Goal: Information Seeking & Learning: Learn about a topic

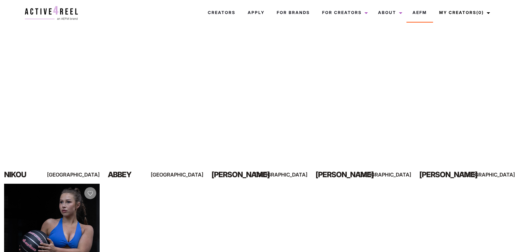
scroll to position [91, 0]
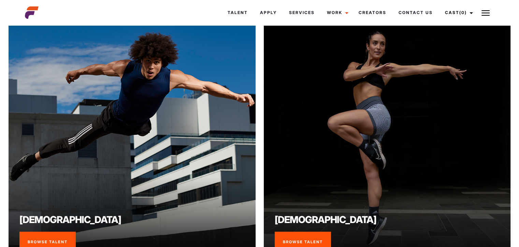
scroll to position [546, 0]
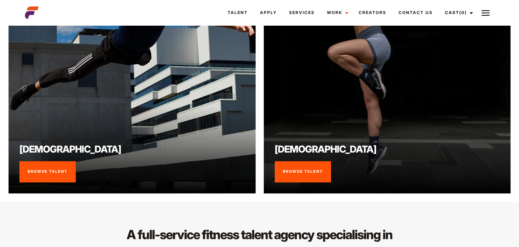
click at [54, 169] on link "Browse Talent" at bounding box center [47, 171] width 56 height 21
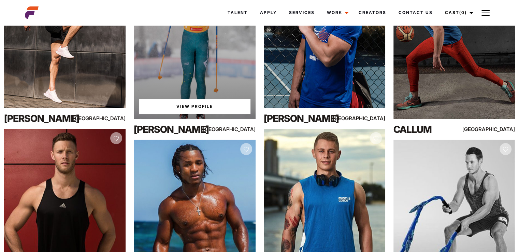
scroll to position [5463, 0]
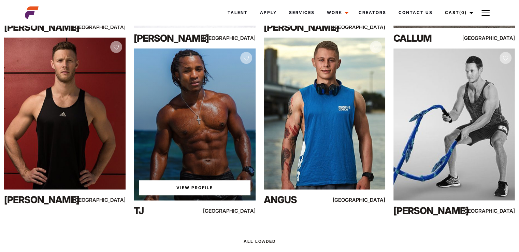
click at [226, 78] on div "View Profile" at bounding box center [195, 124] width 122 height 152
click at [208, 185] on link "View Profile" at bounding box center [194, 187] width 111 height 15
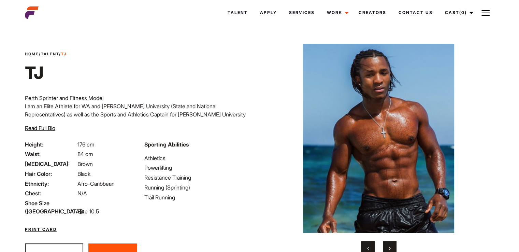
click at [488, 11] on img at bounding box center [486, 13] width 8 height 8
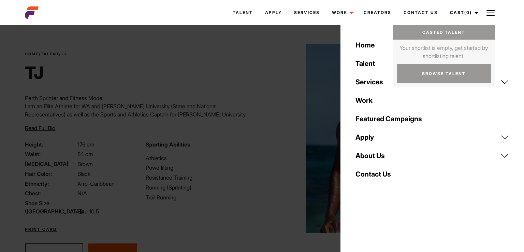
click at [217, 120] on div "Home / Talent / TJ TJ Perth Sprinter and Fitness Model I am an Elite Athlete fo…" at bounding box center [141, 95] width 241 height 89
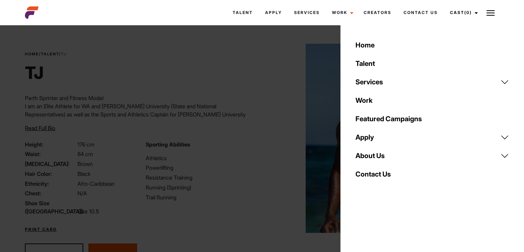
click at [242, 80] on div "Home / Talent / TJ TJ Perth Sprinter and Fitness Model I am an Elite Athlete fo…" at bounding box center [141, 95] width 241 height 89
drag, startPoint x: 275, startPoint y: 80, endPoint x: 179, endPoint y: 152, distance: 120.2
click at [179, 152] on div "Sporting Abilities Athletics Powerlifting Resistance Training Running (Sprintin…" at bounding box center [202, 177] width 121 height 75
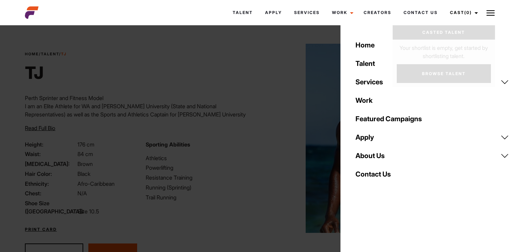
click at [491, 11] on img at bounding box center [491, 13] width 8 height 8
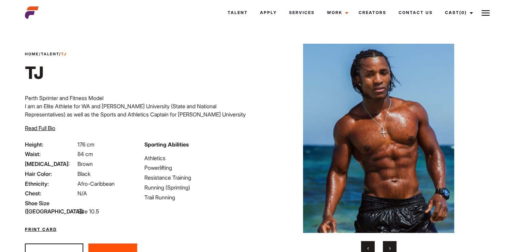
drag, startPoint x: 390, startPoint y: 85, endPoint x: 310, endPoint y: 110, distance: 83.7
click at [310, 110] on img at bounding box center [379, 138] width 206 height 189
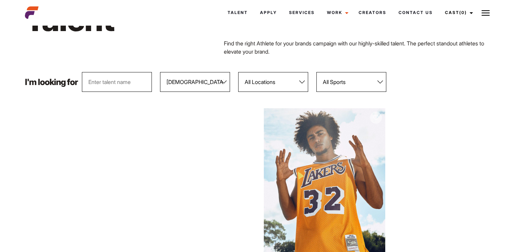
scroll to position [135, 0]
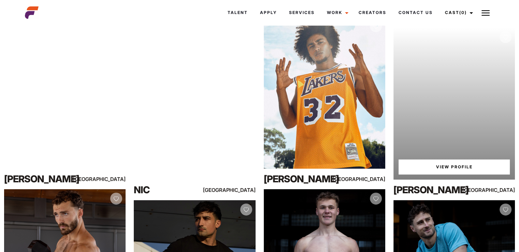
click at [455, 103] on div "Your browser does not support the video tag. View Profile" at bounding box center [455, 104] width 122 height 152
click at [456, 168] on link "View Profile" at bounding box center [454, 166] width 111 height 15
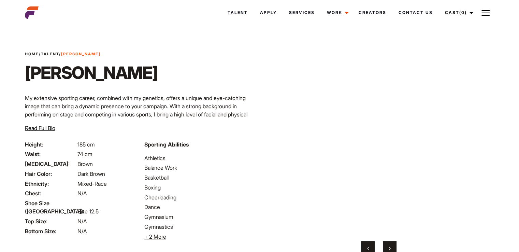
click at [390, 248] on span "›" at bounding box center [390, 247] width 2 height 7
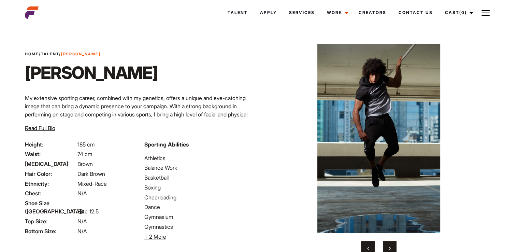
click at [390, 248] on span "›" at bounding box center [390, 247] width 2 height 7
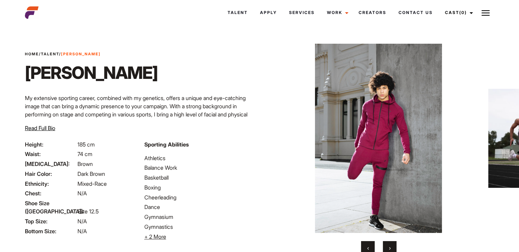
click at [388, 247] on button "›" at bounding box center [390, 248] width 14 height 14
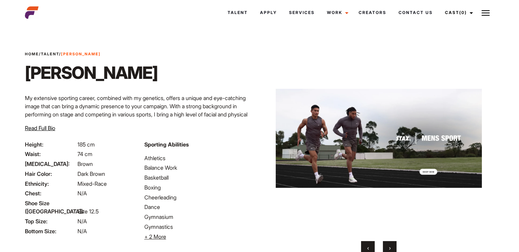
click at [388, 247] on button "›" at bounding box center [390, 248] width 14 height 14
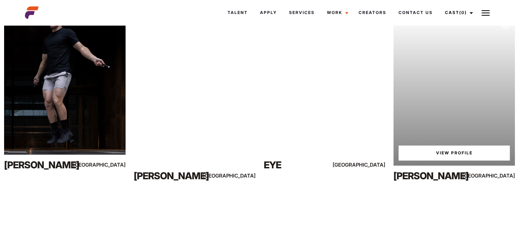
scroll to position [499, 0]
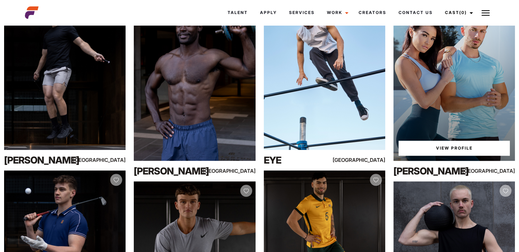
click at [449, 120] on div "View Profile" at bounding box center [455, 85] width 122 height 152
click at [453, 148] on link "View Profile" at bounding box center [454, 148] width 111 height 15
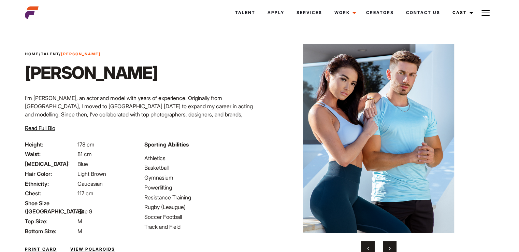
scroll to position [51, 0]
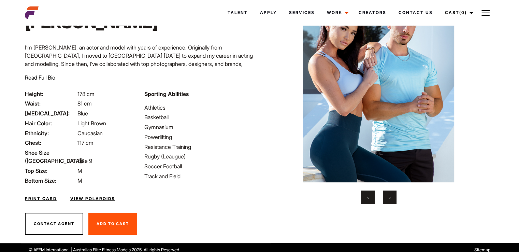
click at [391, 195] on span "›" at bounding box center [390, 197] width 2 height 7
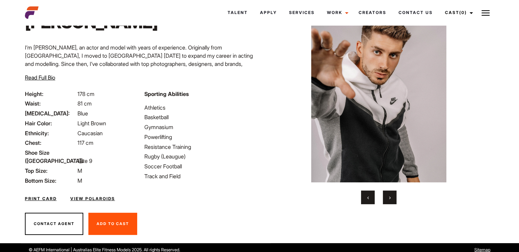
click at [388, 198] on button "›" at bounding box center [390, 198] width 14 height 14
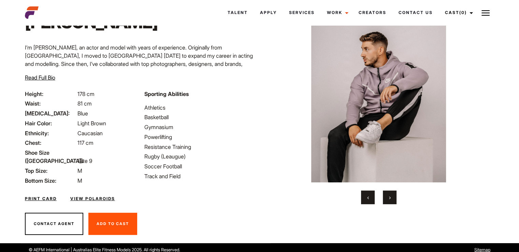
click at [388, 198] on button "›" at bounding box center [390, 198] width 14 height 14
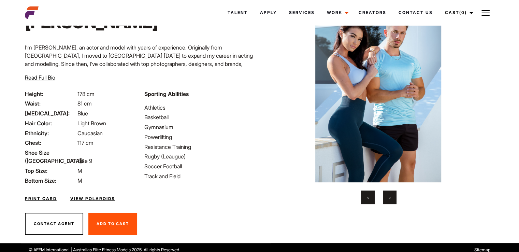
click at [366, 198] on button "‹" at bounding box center [368, 198] width 14 height 14
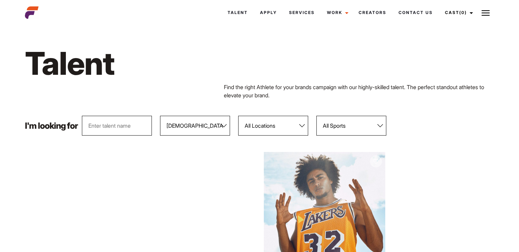
click at [199, 129] on select "All Genders [DEMOGRAPHIC_DATA] [DEMOGRAPHIC_DATA]" at bounding box center [195, 126] width 70 height 20
select select "104"
click at [160, 116] on select "All Genders [DEMOGRAPHIC_DATA] [DEMOGRAPHIC_DATA]" at bounding box center [195, 126] width 70 height 20
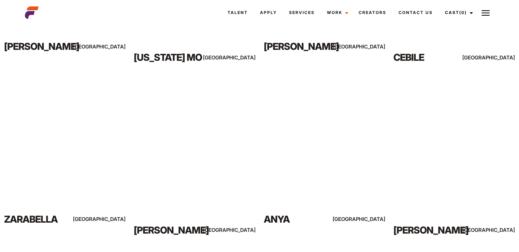
scroll to position [273, 0]
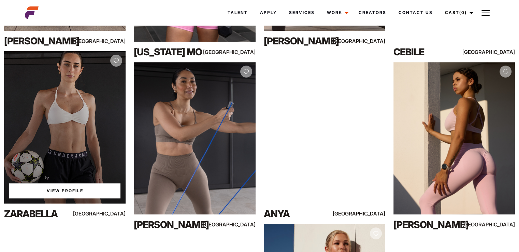
click at [59, 187] on link "View Profile" at bounding box center [64, 190] width 111 height 15
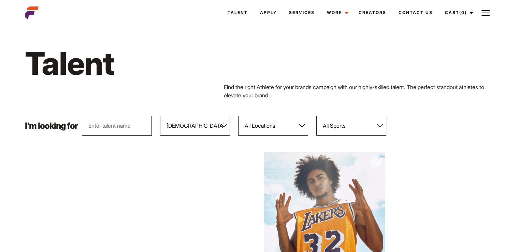
click at [216, 128] on select "All Genders [DEMOGRAPHIC_DATA] [DEMOGRAPHIC_DATA]" at bounding box center [195, 126] width 70 height 20
click at [160, 116] on select "All Genders [DEMOGRAPHIC_DATA] [DEMOGRAPHIC_DATA]" at bounding box center [195, 126] width 70 height 20
click at [182, 127] on select "All Genders [DEMOGRAPHIC_DATA] [DEMOGRAPHIC_DATA]" at bounding box center [195, 126] width 70 height 20
select select "103"
click at [160, 116] on select "All Genders [DEMOGRAPHIC_DATA] [DEMOGRAPHIC_DATA]" at bounding box center [195, 126] width 70 height 20
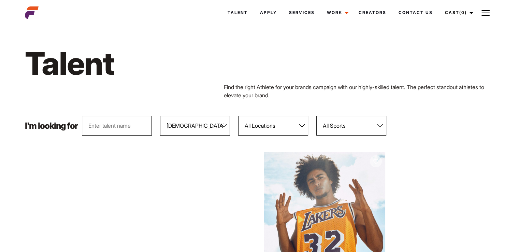
click at [183, 131] on select "All Genders [DEMOGRAPHIC_DATA] [DEMOGRAPHIC_DATA]" at bounding box center [195, 126] width 70 height 20
click at [160, 116] on select "All Genders [DEMOGRAPHIC_DATA] [DEMOGRAPHIC_DATA]" at bounding box center [195, 126] width 70 height 20
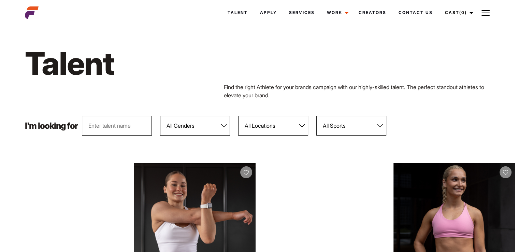
click at [182, 131] on select "All Genders [DEMOGRAPHIC_DATA] [DEMOGRAPHIC_DATA]" at bounding box center [195, 126] width 70 height 20
select select "104"
click at [160, 116] on select "All Genders [DEMOGRAPHIC_DATA] [DEMOGRAPHIC_DATA]" at bounding box center [195, 126] width 70 height 20
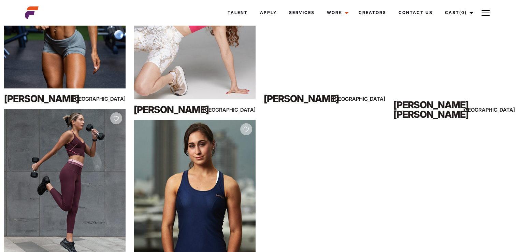
scroll to position [2367, 0]
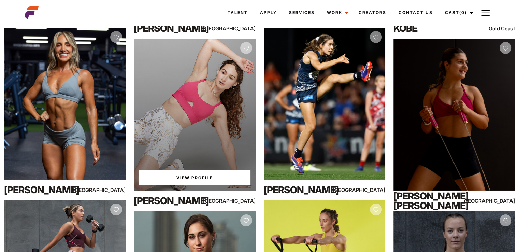
click at [182, 144] on div "View Profile" at bounding box center [195, 115] width 122 height 152
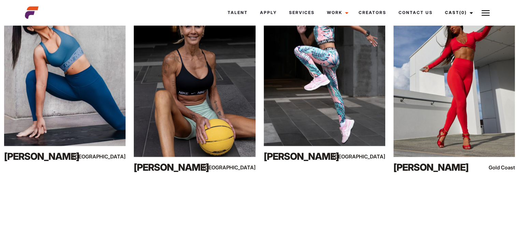
scroll to position [4552, 0]
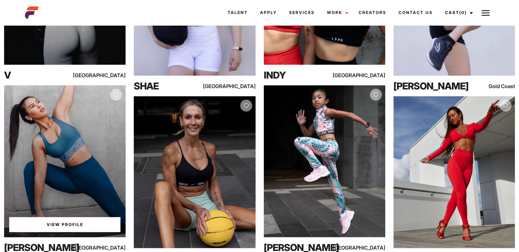
click at [73, 224] on link "View Profile" at bounding box center [64, 224] width 111 height 15
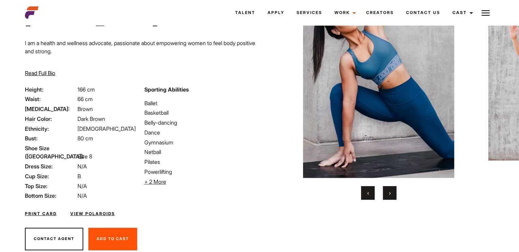
scroll to position [67, 0]
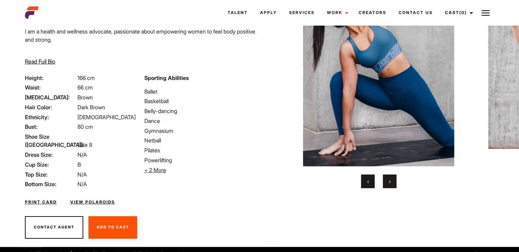
click at [387, 184] on button "›" at bounding box center [390, 181] width 14 height 14
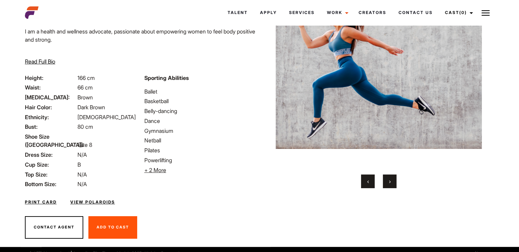
click at [387, 177] on button "›" at bounding box center [390, 181] width 14 height 14
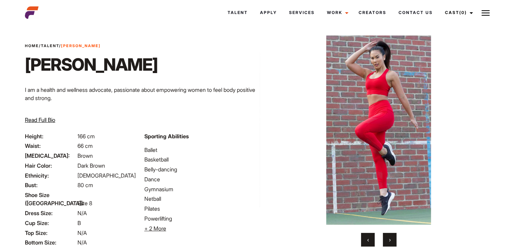
scroll to position [0, 0]
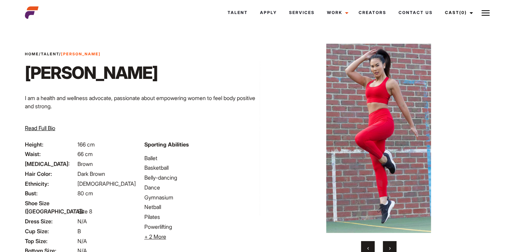
click at [389, 242] on button "›" at bounding box center [390, 248] width 14 height 14
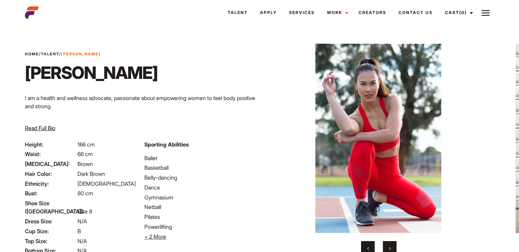
scroll to position [67, 0]
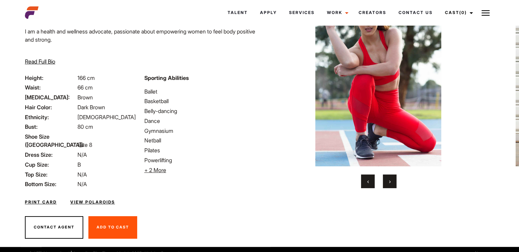
click at [389, 184] on span "›" at bounding box center [390, 181] width 2 height 7
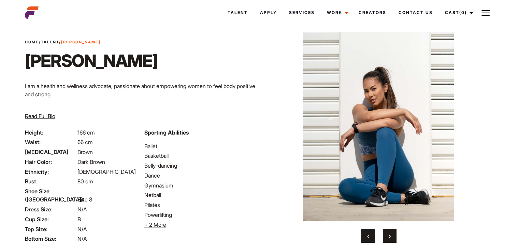
scroll to position [0, 0]
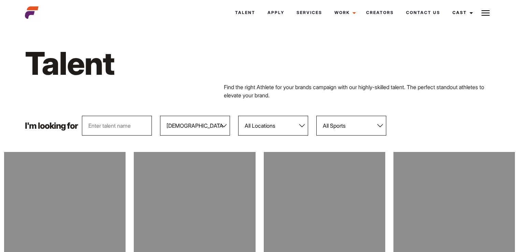
select select "104"
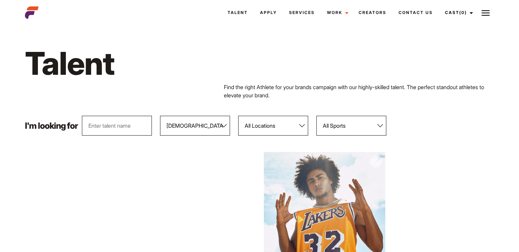
click at [211, 130] on select "All Genders [DEMOGRAPHIC_DATA] [DEMOGRAPHIC_DATA]" at bounding box center [195, 126] width 70 height 20
select select "104"
click at [160, 116] on select "All Genders [DEMOGRAPHIC_DATA] [DEMOGRAPHIC_DATA]" at bounding box center [195, 126] width 70 height 20
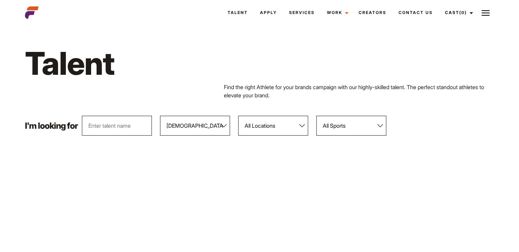
scroll to position [91, 0]
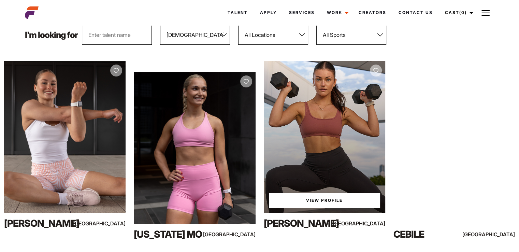
click at [352, 153] on div "View Profile" at bounding box center [325, 137] width 122 height 152
click at [343, 202] on link "View Profile" at bounding box center [324, 200] width 111 height 15
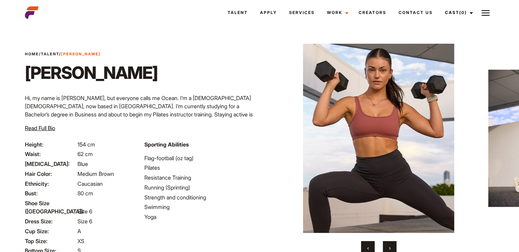
scroll to position [67, 0]
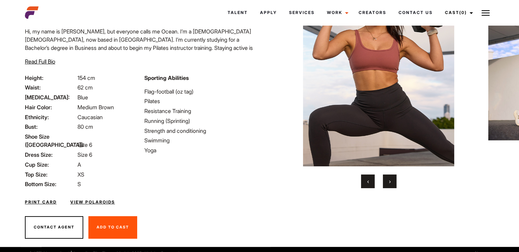
click at [388, 184] on button "›" at bounding box center [390, 181] width 14 height 14
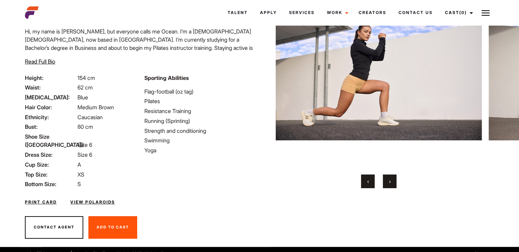
scroll to position [0, 0]
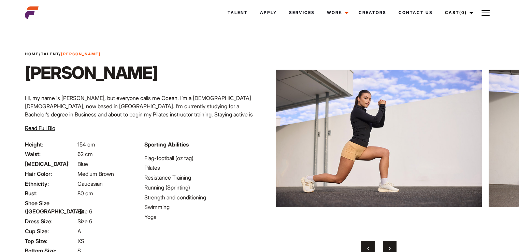
click at [390, 245] on span "›" at bounding box center [390, 247] width 2 height 7
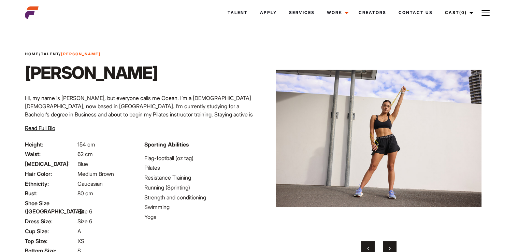
click at [390, 245] on span "›" at bounding box center [390, 247] width 2 height 7
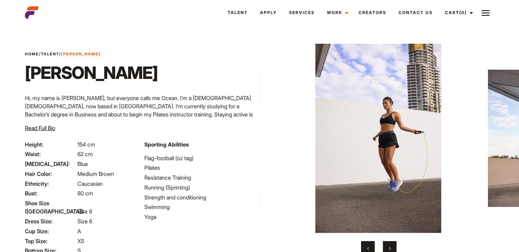
click at [390, 245] on span "›" at bounding box center [390, 247] width 2 height 7
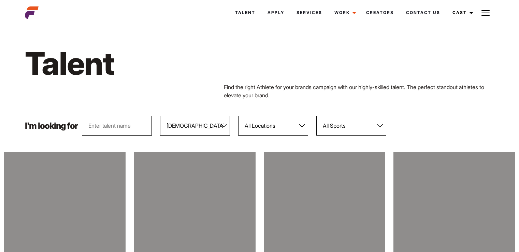
select select "104"
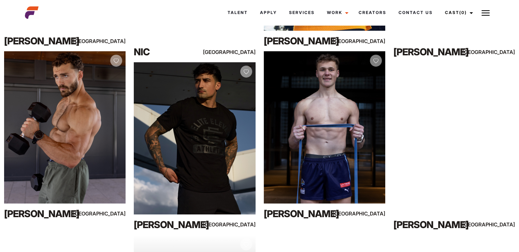
scroll to position [34, 0]
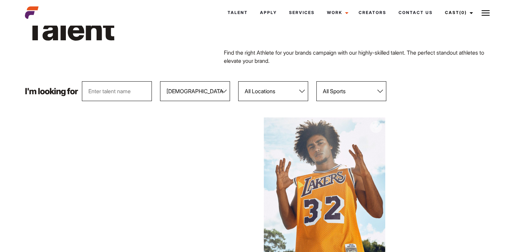
click at [217, 89] on select "All Genders Female Male" at bounding box center [195, 91] width 70 height 20
click at [160, 81] on select "All Genders Female Male" at bounding box center [195, 91] width 70 height 20
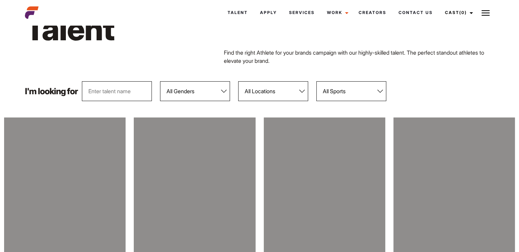
click at [200, 95] on select "All Genders Female Male" at bounding box center [195, 91] width 70 height 20
click at [160, 81] on select "All Genders Female Male" at bounding box center [195, 91] width 70 height 20
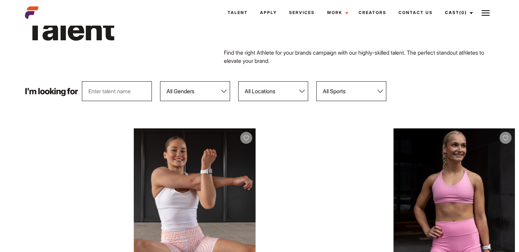
click at [192, 98] on select "All Genders Female Male" at bounding box center [195, 91] width 70 height 20
select select "104"
click at [160, 81] on select "All Genders Female Male" at bounding box center [195, 91] width 70 height 20
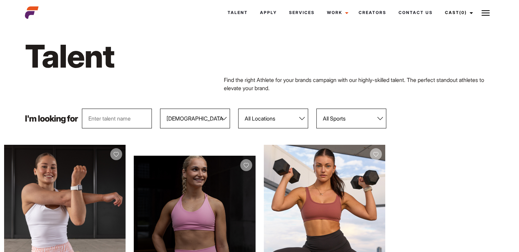
scroll to position [0, 0]
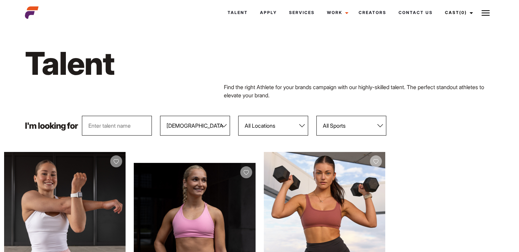
click at [327, 125] on select "All Sports 100 Meter Butterfly Acrobatics Aerial awareness Aerobics AFL Aflw Am…" at bounding box center [352, 126] width 70 height 20
click at [193, 65] on h1 "Talent" at bounding box center [160, 63] width 270 height 39
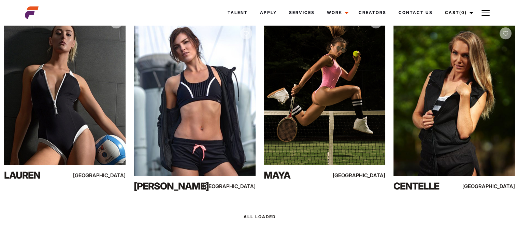
scroll to position [8238, 0]
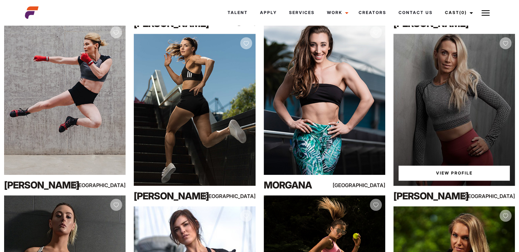
click at [456, 169] on link "View Profile" at bounding box center [454, 173] width 111 height 15
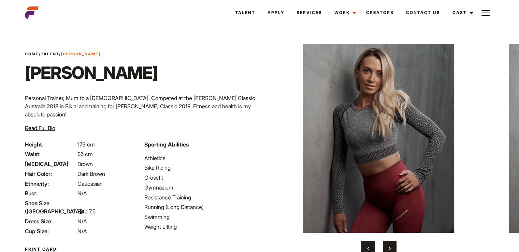
scroll to position [51, 0]
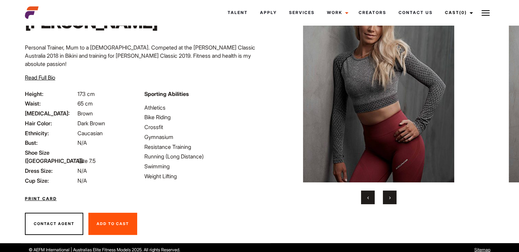
click at [390, 195] on span "›" at bounding box center [390, 197] width 2 height 7
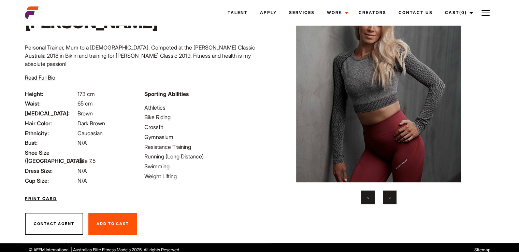
click at [44, 196] on link "Print Card" at bounding box center [41, 199] width 32 height 6
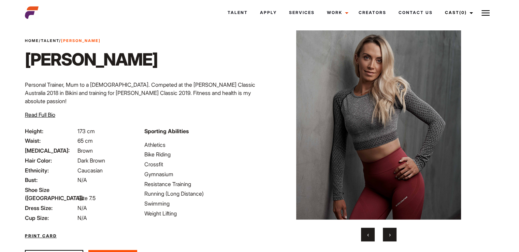
scroll to position [0, 0]
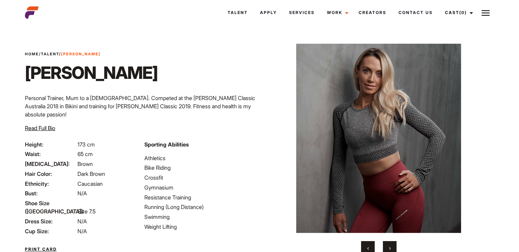
drag, startPoint x: 448, startPoint y: 68, endPoint x: 473, endPoint y: 61, distance: 25.6
click at [473, 61] on img at bounding box center [379, 138] width 206 height 189
drag, startPoint x: 472, startPoint y: 48, endPoint x: 486, endPoint y: 14, distance: 37.5
click at [486, 14] on img at bounding box center [486, 13] width 8 height 8
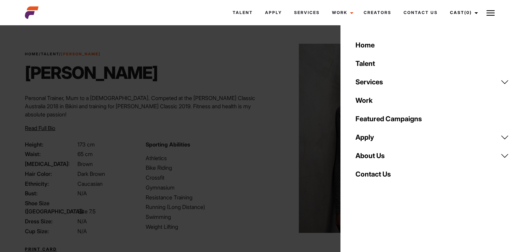
click at [205, 43] on div "Home / Talent / Emma V Emma V Personal Trainer, Mum to a 5 year old. Competed a…" at bounding box center [141, 160] width 241 height 266
click at [491, 13] on img at bounding box center [491, 13] width 8 height 8
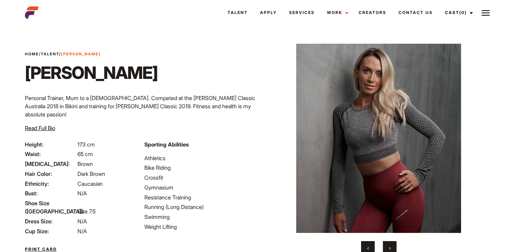
click at [211, 107] on p "Personal Trainer, Mum to a 5 year old. Competed at the Arnold Classic Australia…" at bounding box center [140, 106] width 231 height 25
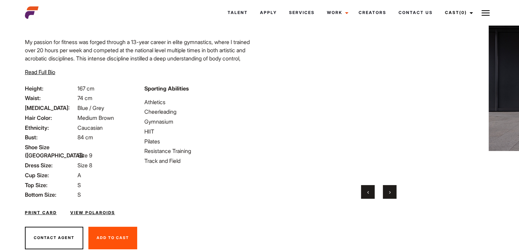
scroll to position [67, 0]
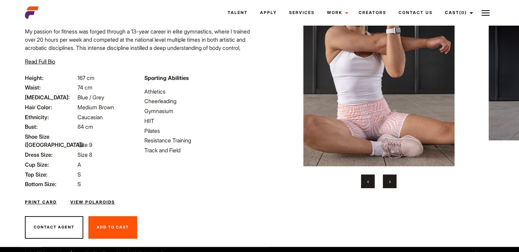
click at [389, 176] on button "›" at bounding box center [390, 181] width 14 height 14
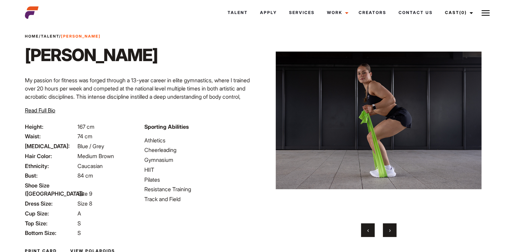
scroll to position [0, 0]
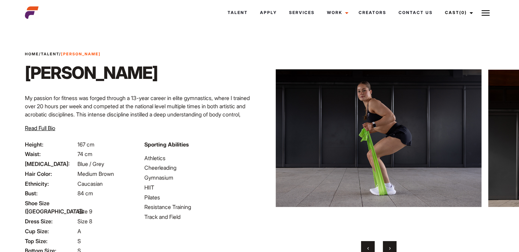
click at [389, 244] on span "›" at bounding box center [390, 247] width 2 height 7
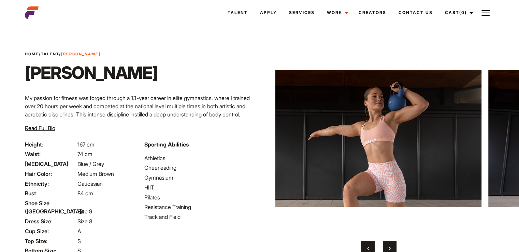
click at [389, 244] on span "›" at bounding box center [390, 247] width 2 height 7
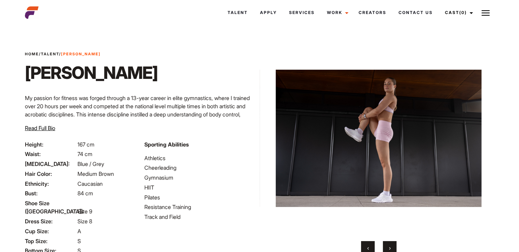
click at [389, 244] on span "›" at bounding box center [390, 247] width 2 height 7
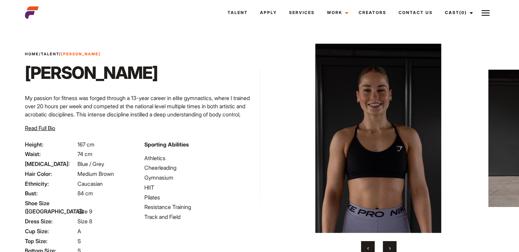
click at [389, 244] on span "›" at bounding box center [390, 247] width 2 height 7
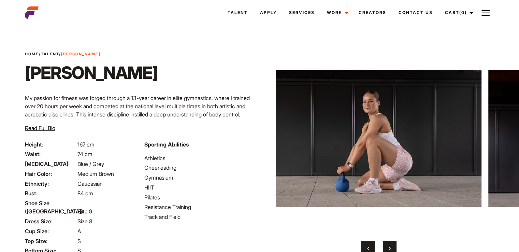
click at [389, 244] on span "›" at bounding box center [390, 247] width 2 height 7
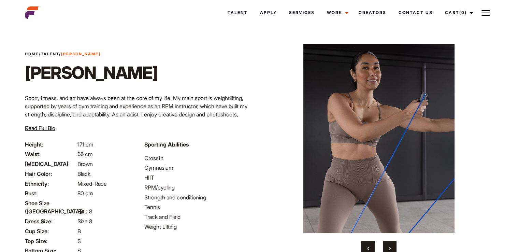
click at [393, 249] on button "›" at bounding box center [390, 248] width 14 height 14
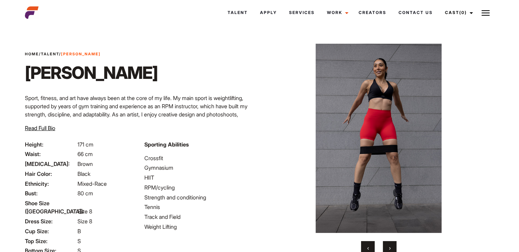
click at [393, 248] on button "›" at bounding box center [390, 248] width 14 height 14
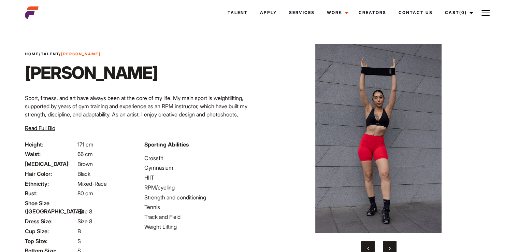
click at [393, 248] on button "›" at bounding box center [390, 248] width 14 height 14
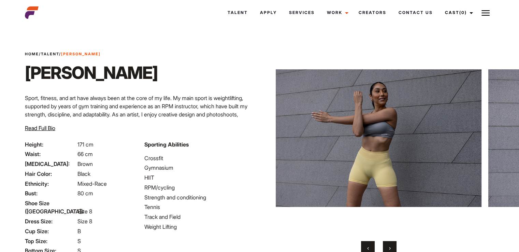
click at [393, 248] on button "›" at bounding box center [390, 248] width 14 height 14
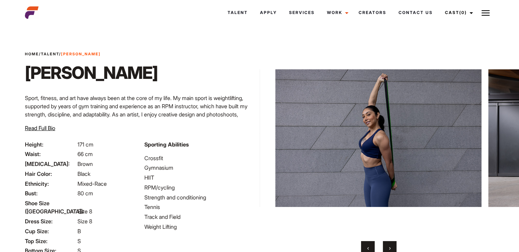
click at [393, 248] on button "›" at bounding box center [390, 248] width 14 height 14
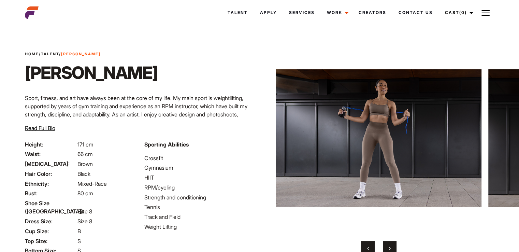
click at [393, 248] on button "›" at bounding box center [390, 248] width 14 height 14
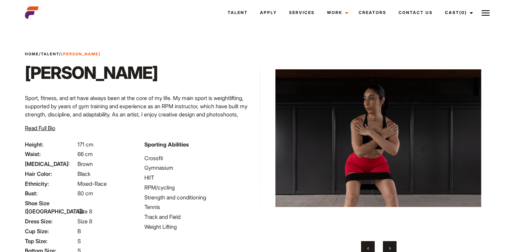
click at [392, 246] on button "›" at bounding box center [390, 248] width 14 height 14
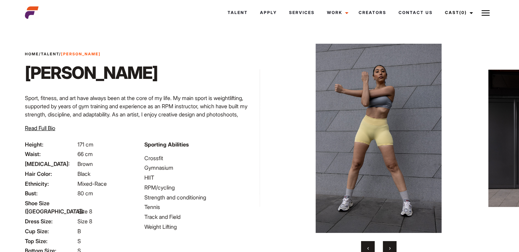
click at [392, 246] on button "›" at bounding box center [390, 248] width 14 height 14
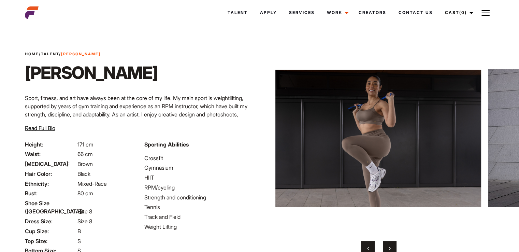
click at [392, 246] on button "›" at bounding box center [390, 248] width 14 height 14
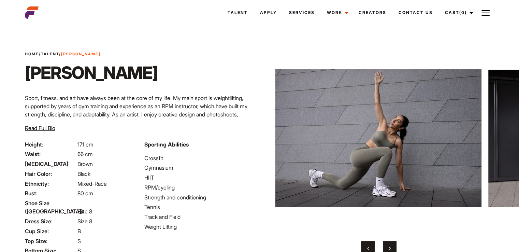
click at [392, 246] on button "›" at bounding box center [390, 248] width 14 height 14
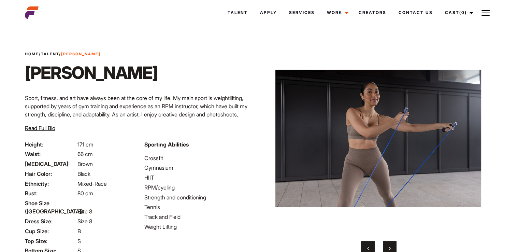
click at [392, 246] on button "›" at bounding box center [390, 248] width 14 height 14
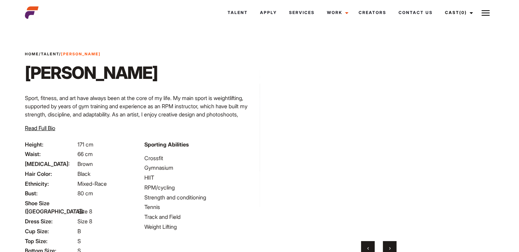
click at [392, 246] on button "›" at bounding box center [390, 248] width 14 height 14
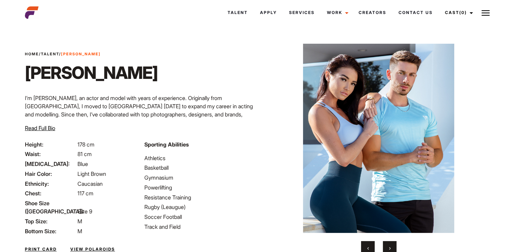
click at [393, 245] on button "›" at bounding box center [390, 248] width 14 height 14
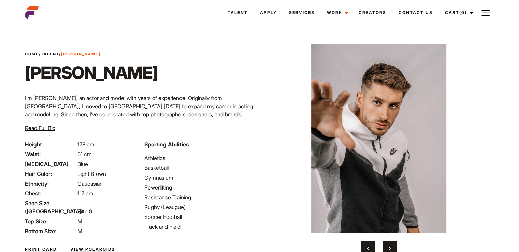
click at [393, 245] on button "›" at bounding box center [390, 248] width 14 height 14
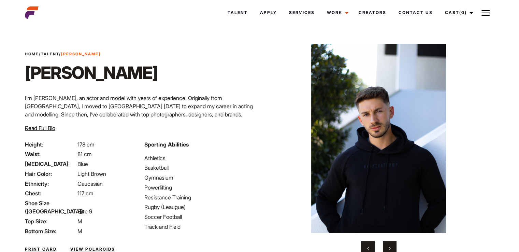
click at [393, 245] on button "›" at bounding box center [390, 248] width 14 height 14
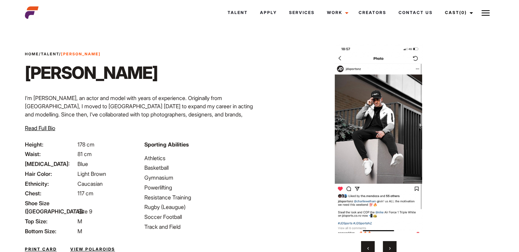
click at [393, 244] on button "›" at bounding box center [390, 248] width 14 height 14
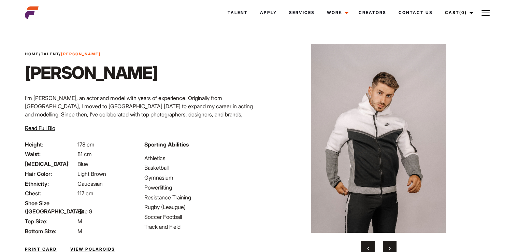
click at [393, 244] on button "›" at bounding box center [390, 248] width 14 height 14
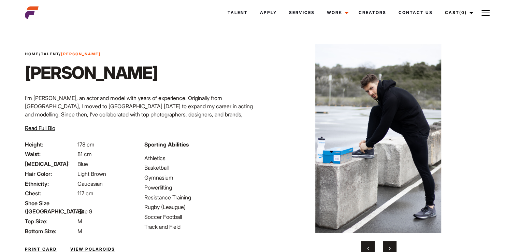
click at [393, 244] on button "›" at bounding box center [390, 248] width 14 height 14
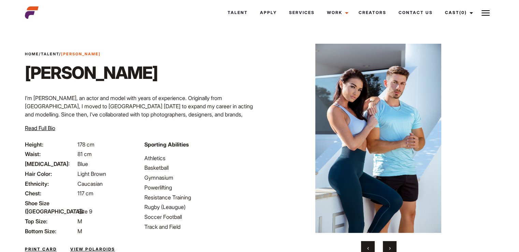
click at [393, 244] on button "›" at bounding box center [390, 248] width 14 height 14
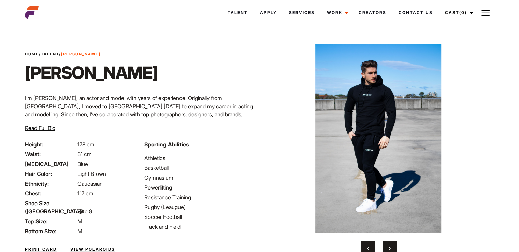
click at [393, 244] on button "›" at bounding box center [390, 248] width 14 height 14
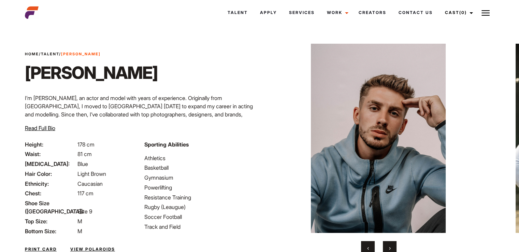
click at [393, 244] on button "›" at bounding box center [390, 248] width 14 height 14
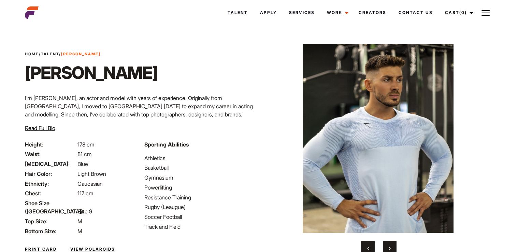
click at [393, 244] on button "›" at bounding box center [390, 248] width 14 height 14
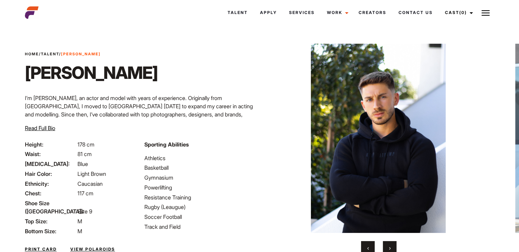
click at [393, 244] on button "›" at bounding box center [390, 248] width 14 height 14
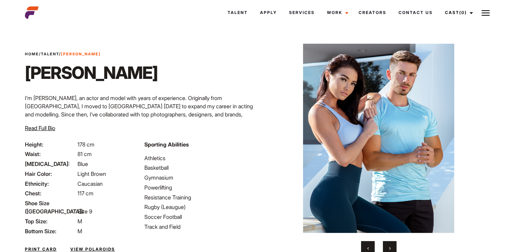
click at [393, 244] on button "›" at bounding box center [390, 248] width 14 height 14
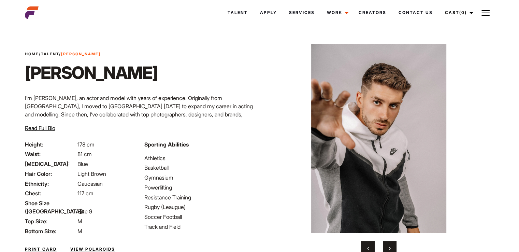
click at [393, 244] on button "›" at bounding box center [390, 248] width 14 height 14
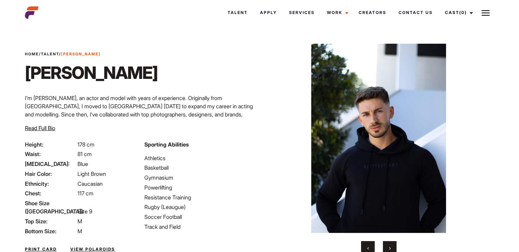
click at [393, 244] on button "›" at bounding box center [390, 248] width 14 height 14
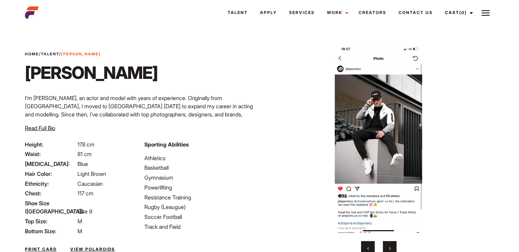
click at [393, 244] on button "›" at bounding box center [390, 248] width 14 height 14
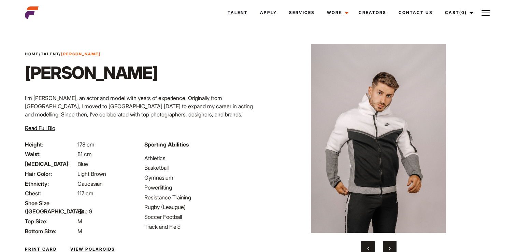
click at [393, 244] on button "›" at bounding box center [390, 248] width 14 height 14
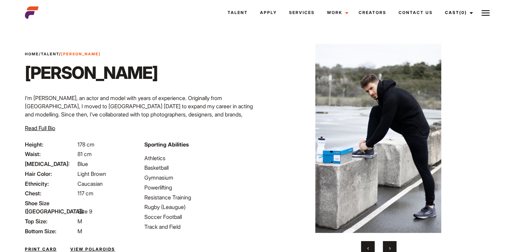
click at [393, 244] on button "›" at bounding box center [390, 248] width 14 height 14
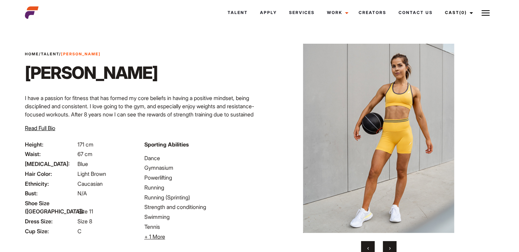
scroll to position [60, 0]
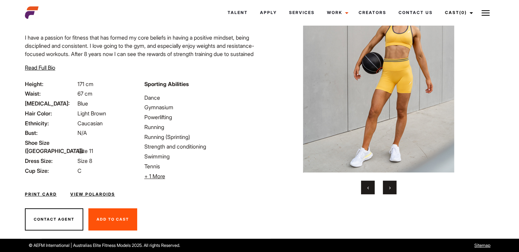
click at [388, 186] on button "›" at bounding box center [390, 188] width 14 height 14
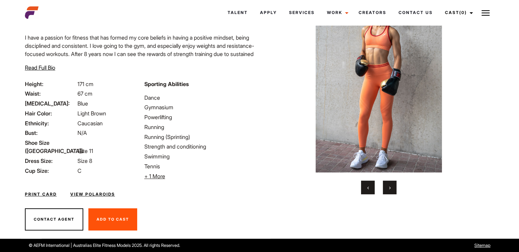
scroll to position [0, 0]
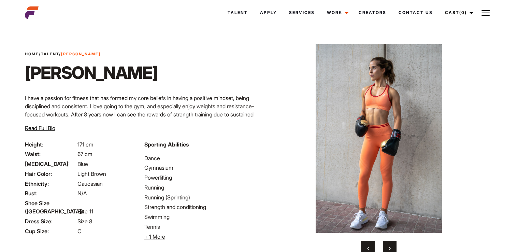
click at [395, 245] on button "›" at bounding box center [390, 248] width 14 height 14
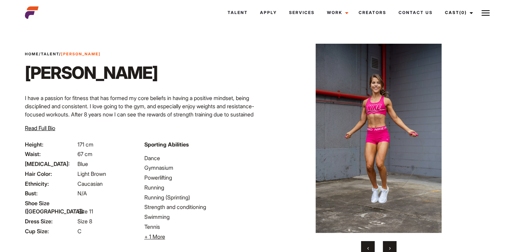
click at [394, 245] on button "›" at bounding box center [390, 248] width 14 height 14
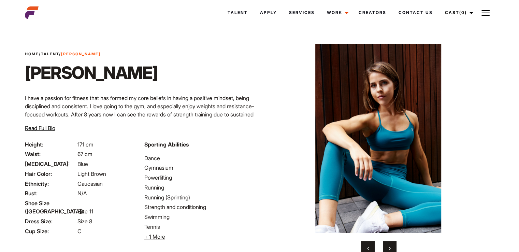
click at [394, 245] on button "›" at bounding box center [390, 248] width 14 height 14
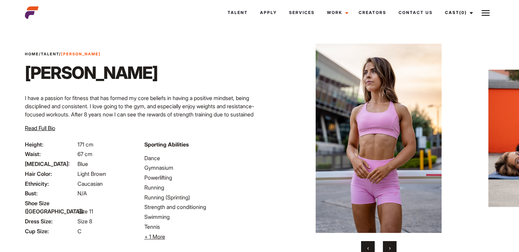
click at [394, 245] on button "›" at bounding box center [390, 248] width 14 height 14
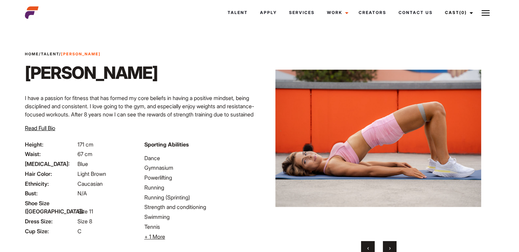
click at [394, 245] on button "›" at bounding box center [390, 248] width 14 height 14
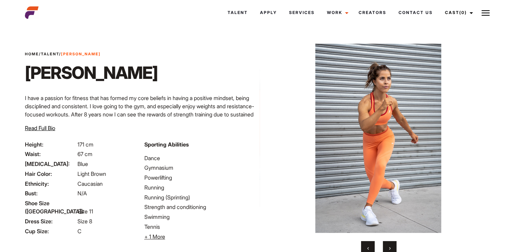
click at [394, 245] on button "›" at bounding box center [390, 248] width 14 height 14
